Goal: Check status: Check status

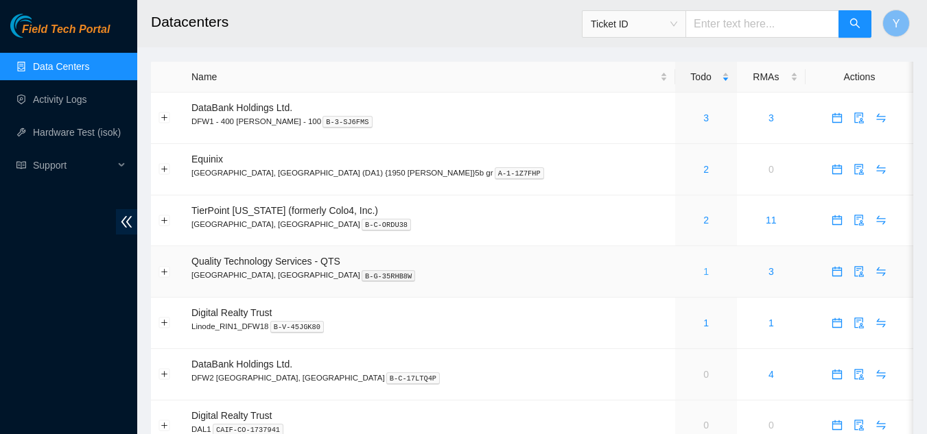
click at [703, 270] on link "1" at bounding box center [705, 271] width 5 height 11
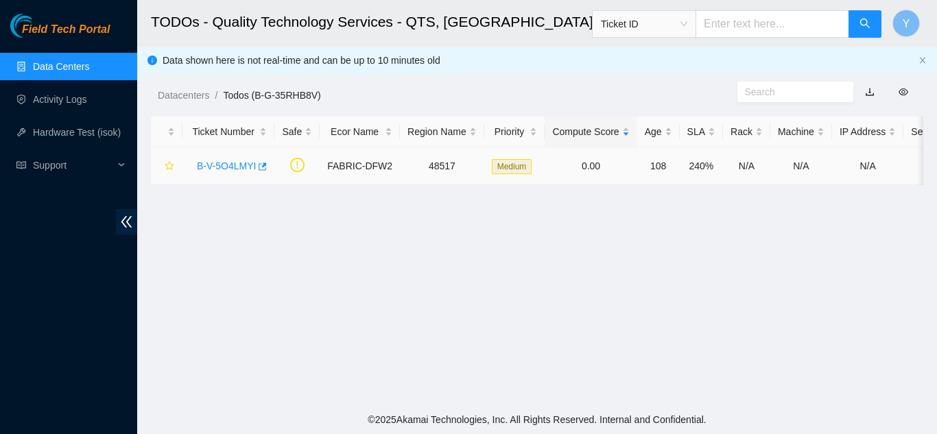
click at [223, 161] on link "B-V-5O4LMYI" at bounding box center [226, 166] width 59 height 11
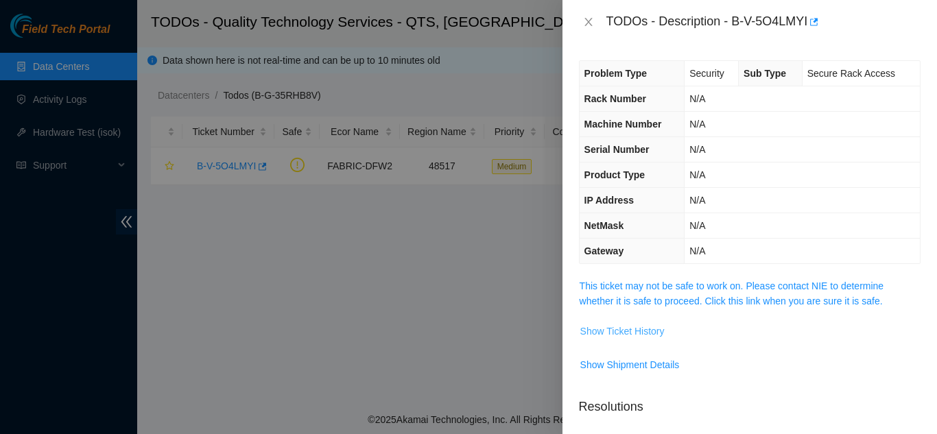
click at [598, 333] on span "Show Ticket History" at bounding box center [623, 331] width 84 height 15
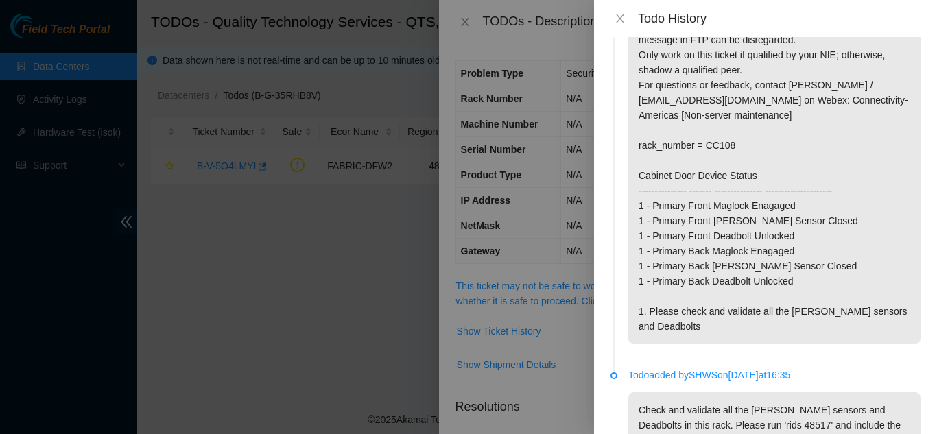
scroll to position [73, 0]
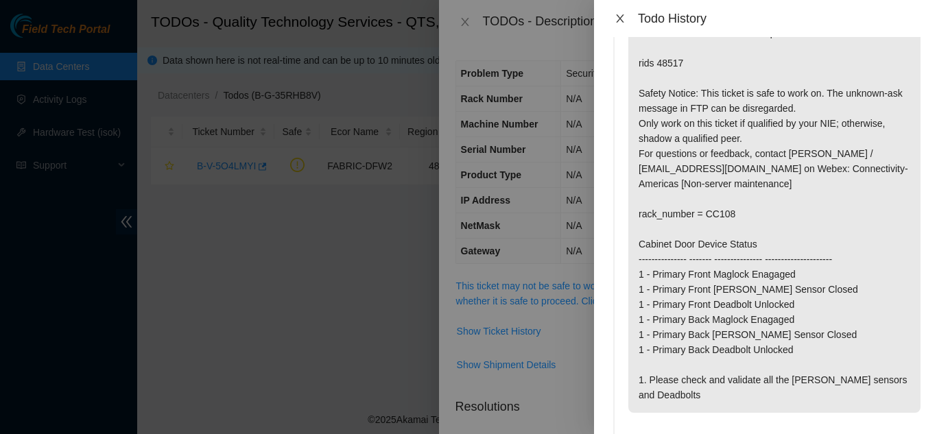
click at [616, 17] on icon "close" at bounding box center [620, 18] width 11 height 11
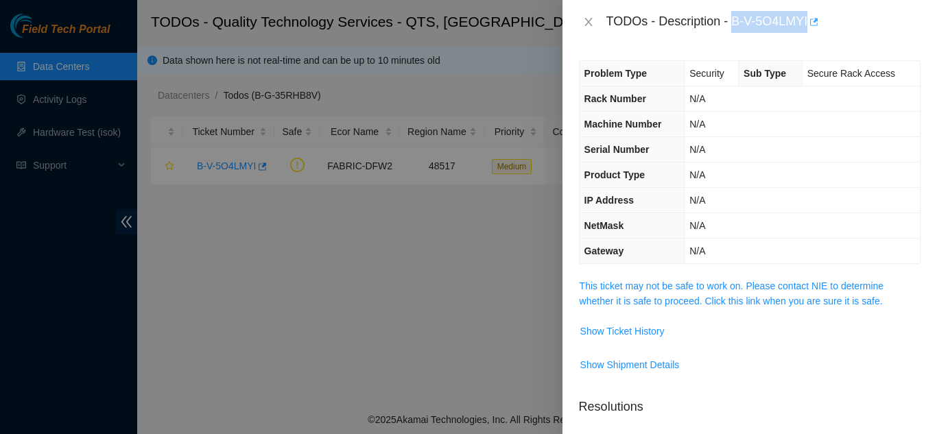
drag, startPoint x: 735, startPoint y: 23, endPoint x: 809, endPoint y: 22, distance: 74.1
click at [809, 22] on div "TODOs - Description - B-V-5O4LMYI" at bounding box center [764, 22] width 314 height 22
copy div "B-V-5O4LMYI"
